Goal: Communication & Community: Ask a question

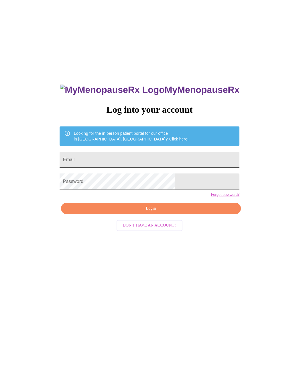
click at [124, 158] on input "Email" at bounding box center [150, 160] width 180 height 16
type input "[EMAIL_ADDRESS][DOMAIN_NAME]"
click at [138, 212] on span "Login" at bounding box center [151, 208] width 167 height 7
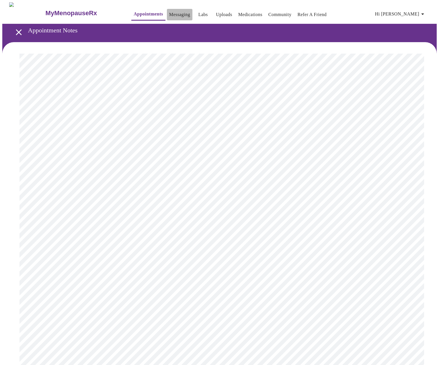
click at [169, 13] on link "Messaging" at bounding box center [179, 15] width 21 height 8
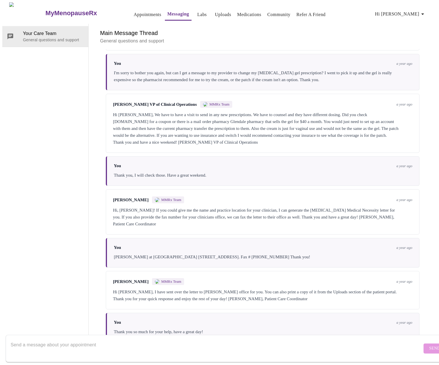
scroll to position [312, 0]
click at [109, 339] on textarea "Send a message about your appointment" at bounding box center [216, 348] width 411 height 18
type textarea "Hello, I had an appointment"
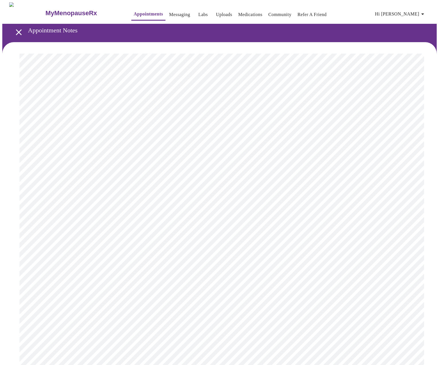
click at [15, 27] on icon "open drawer" at bounding box center [19, 32] width 10 height 10
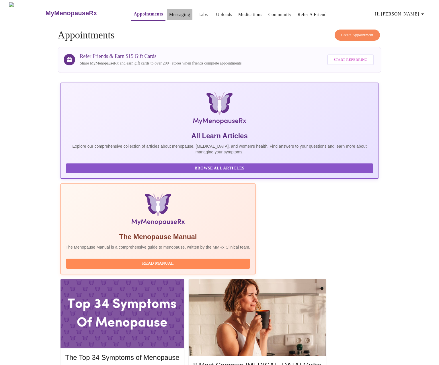
click at [169, 13] on link "Messaging" at bounding box center [179, 15] width 21 height 8
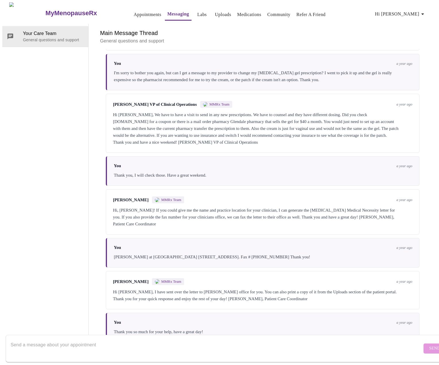
scroll to position [312, 0]
click at [203, 337] on div at bounding box center [216, 348] width 411 height 22
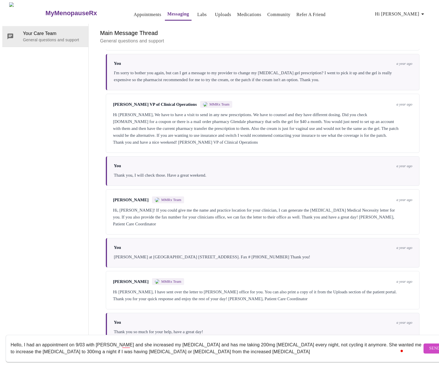
click at [188, 339] on textarea "Hello, I had an appointment on 9/03 with [PERSON_NAME] and she increased my [ME…" at bounding box center [216, 348] width 411 height 18
click at [274, 346] on textarea "Hello, I had an appointment on 9/03 with [PERSON_NAME], and she increased my [M…" at bounding box center [216, 348] width 411 height 18
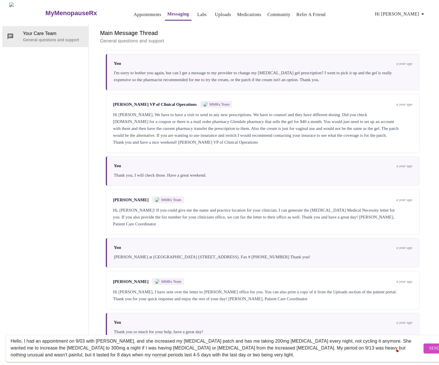
click at [243, 348] on textarea "Hello, I had an appointment on 9/03 with [PERSON_NAME], and she increased my [M…" at bounding box center [216, 348] width 411 height 18
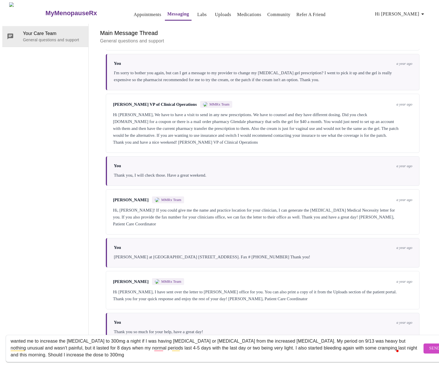
click at [66, 350] on textarea "Hello, I had an appointment on 9/03 with [PERSON_NAME], and she increased my [M…" at bounding box center [216, 348] width 411 height 18
click at [130, 347] on textarea "Hello, I had an appointment on 9/03 with [PERSON_NAME], and she increased my [M…" at bounding box center [216, 348] width 411 height 18
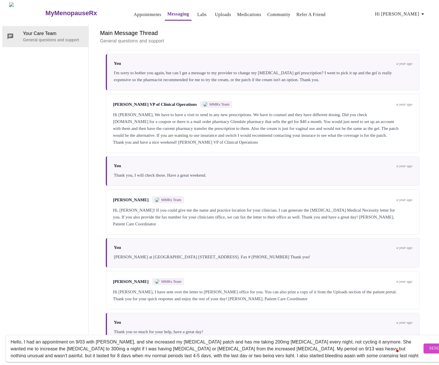
scroll to position [0, 0]
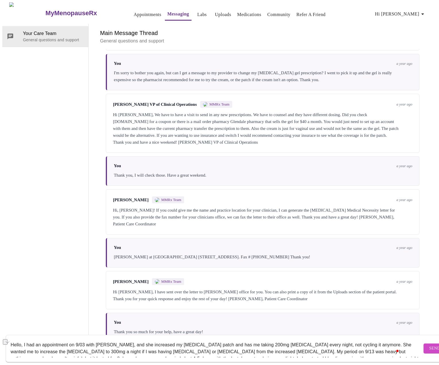
drag, startPoint x: 310, startPoint y: 341, endPoint x: 356, endPoint y: 340, distance: 45.5
click at [299, 340] on textarea "Hello, I had an appointment on 9/03 with [PERSON_NAME], and she increased my [M…" at bounding box center [216, 348] width 411 height 18
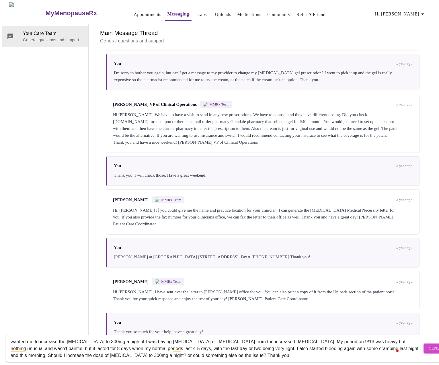
scroll to position [11, 0]
click at [299, 347] on span at bounding box center [397, 350] width 5 height 7
click at [299, 341] on textarea "Hello, I had an appointment on 9/03 with [PERSON_NAME], and she increased my [M…" at bounding box center [216, 348] width 411 height 18
type textarea "Hello, I had an appointment on 9/03 with [PERSON_NAME], and she increased my [M…"
click at [299, 343] on button "Send" at bounding box center [434, 348] width 22 height 10
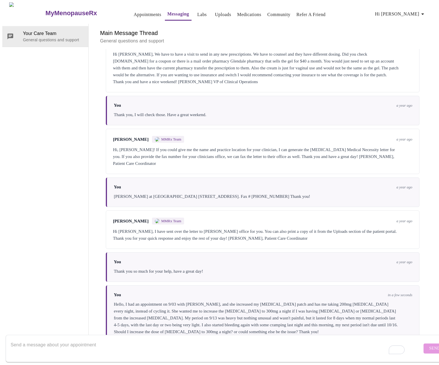
click at [120, 339] on textarea "To enrich screen reader interactions, please activate Accessibility in Grammarl…" at bounding box center [216, 348] width 411 height 18
click at [99, 341] on textarea "If I should increase the [MEDICAL_DATA]" at bounding box center [216, 348] width 411 height 18
type textarea "If I should increase the [MEDICAL_DATA], should I keep taking 200mg until day 1…"
click at [299, 345] on span "Send" at bounding box center [434, 348] width 11 height 7
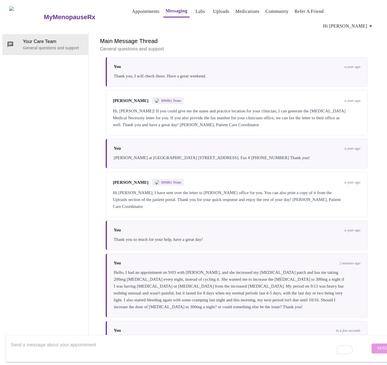
scroll to position [450, 0]
